Goal: Check status: Check status

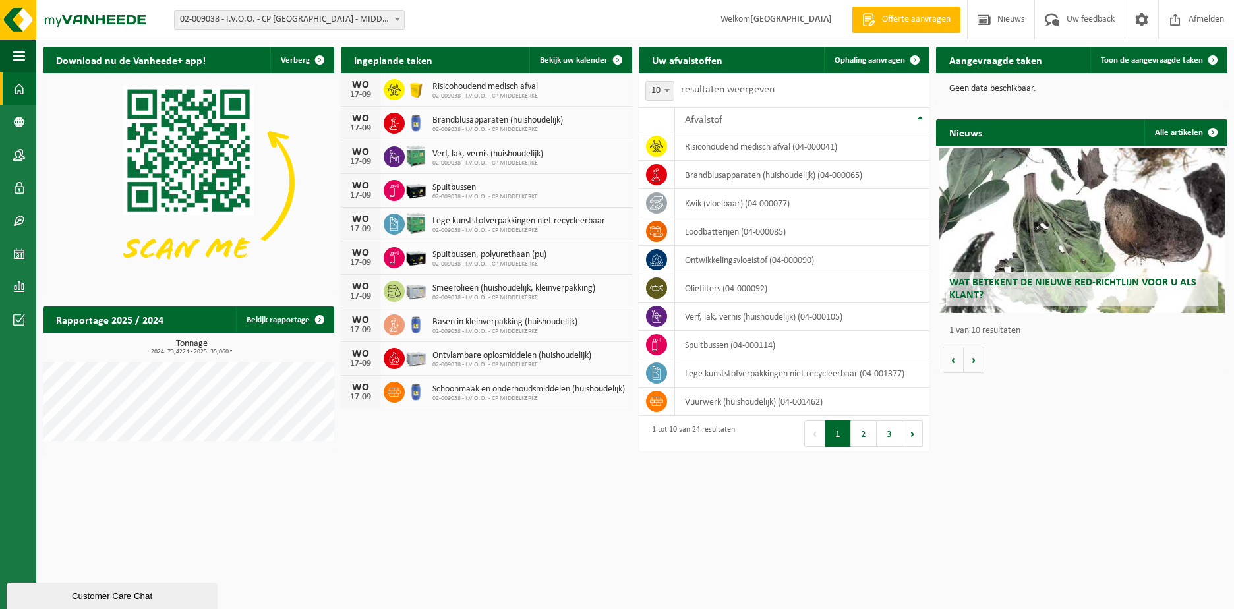
drag, startPoint x: 577, startPoint y: 61, endPoint x: 638, endPoint y: 61, distance: 60.6
click at [577, 61] on span "Bekijk uw kalender" at bounding box center [574, 60] width 68 height 9
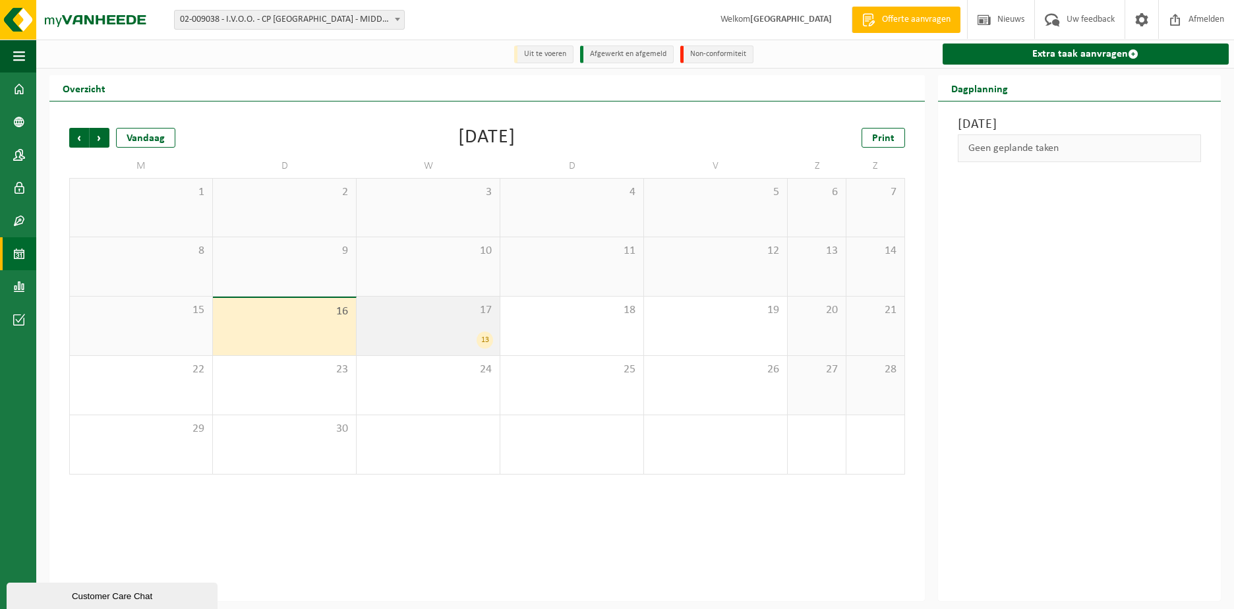
click at [463, 331] on div "17 13" at bounding box center [428, 326] width 143 height 59
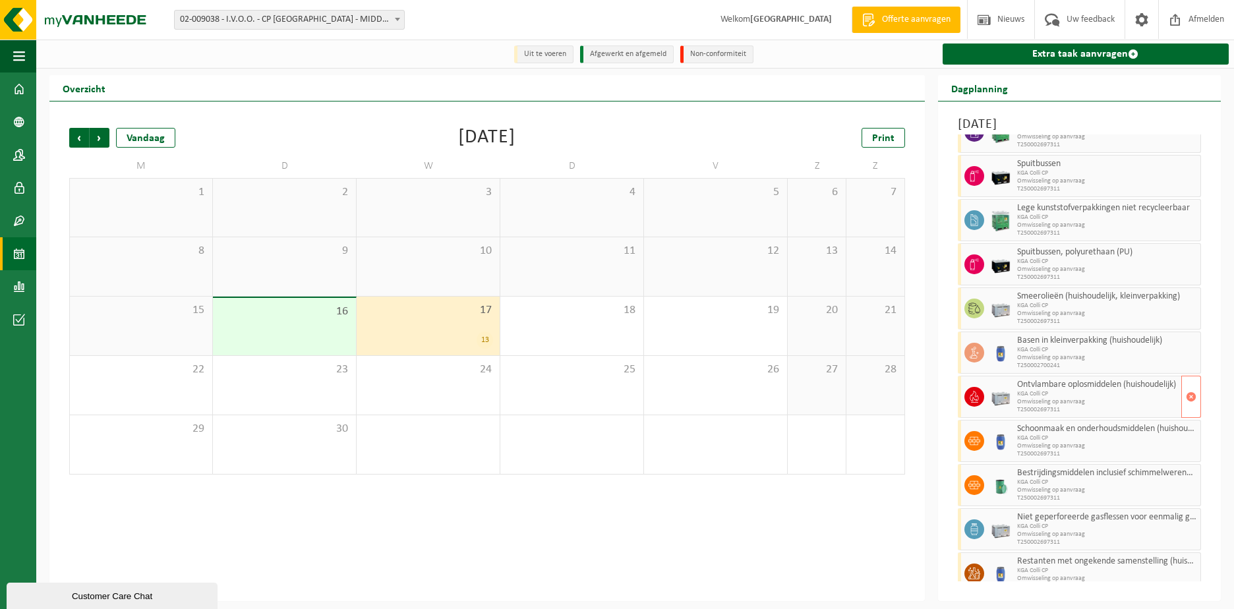
scroll to position [147, 0]
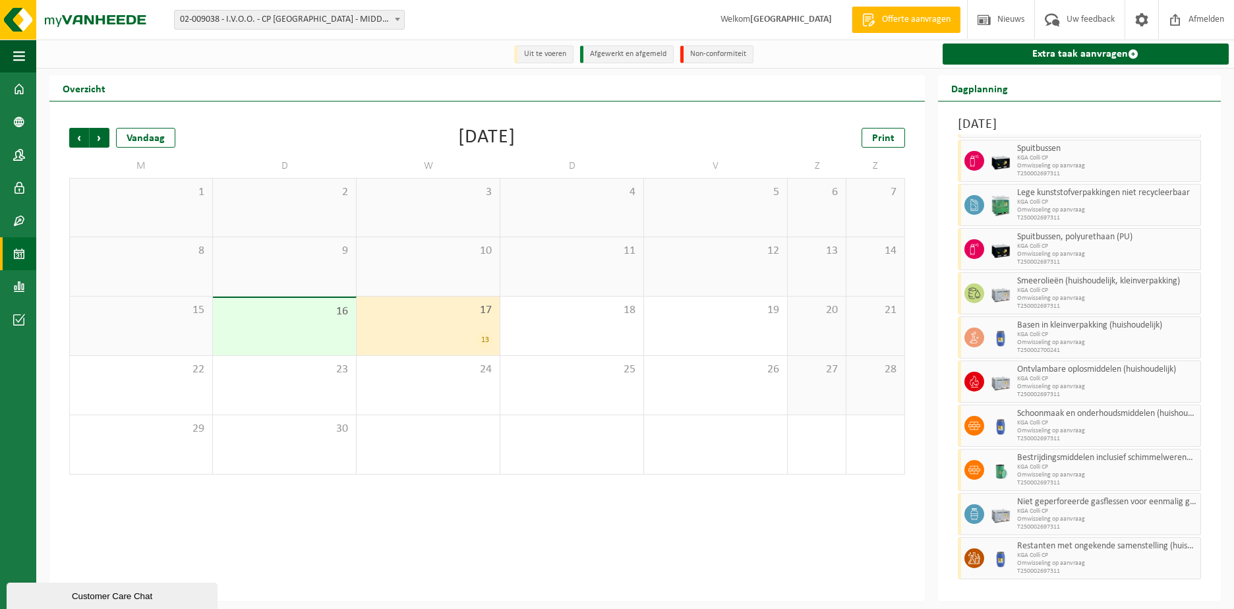
click at [534, 494] on div "Vorige Volgende Vandaag [DATE] Print M D W D V Z Z 1 2 3 4 5 6 7 8 9 10 11 12 1…" at bounding box center [486, 351] width 875 height 500
click at [1190, 16] on span "Afmelden" at bounding box center [1206, 19] width 42 height 39
